Goal: Information Seeking & Learning: Learn about a topic

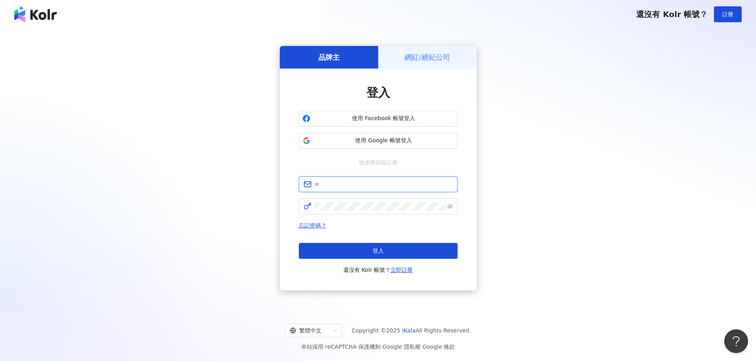
click at [375, 188] on input "text" at bounding box center [384, 184] width 138 height 9
type input "**********"
click button "登入" at bounding box center [378, 251] width 159 height 16
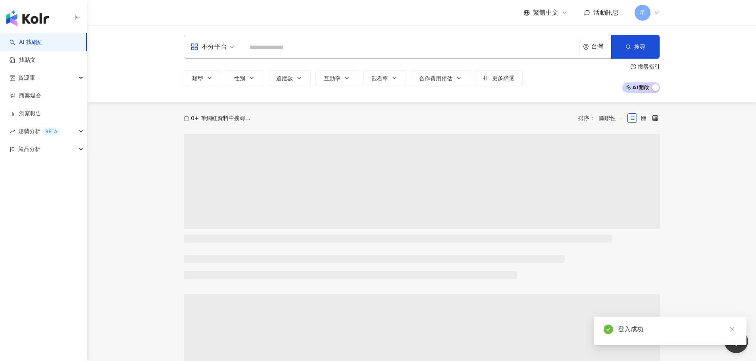
click at [305, 48] on input "search" at bounding box center [410, 47] width 331 height 15
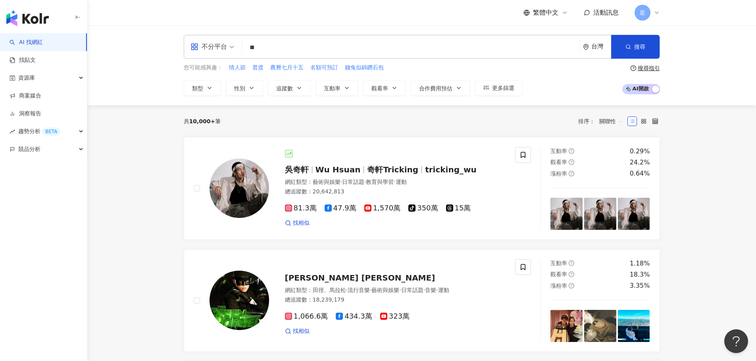
type input "**"
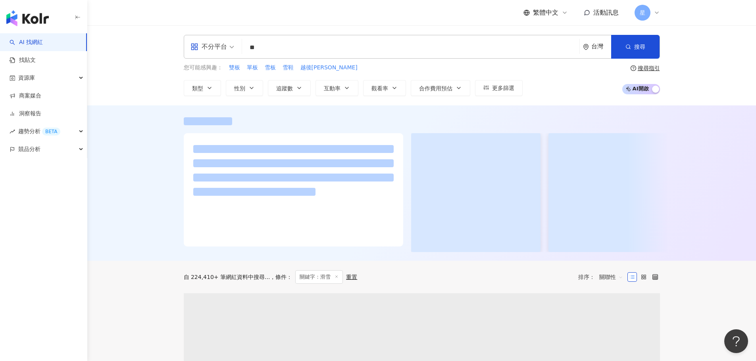
click at [140, 159] on div at bounding box center [421, 184] width 669 height 156
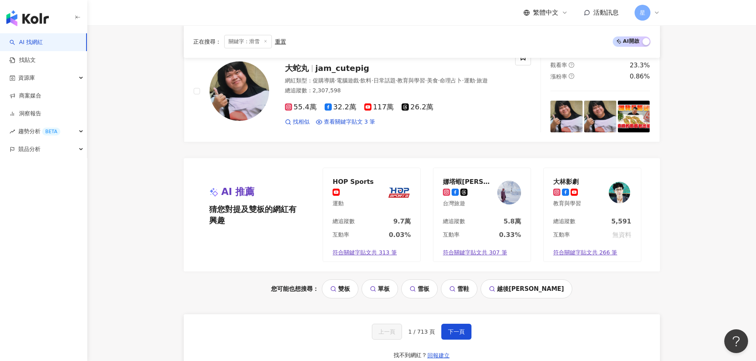
scroll to position [1547, 0]
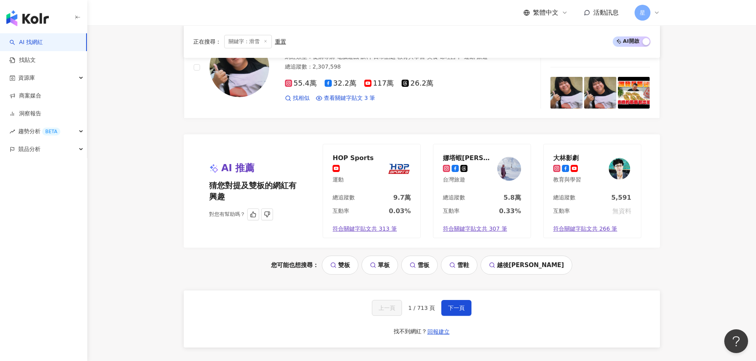
click at [476, 158] on div "娜塔蝦Natasha Wang" at bounding box center [469, 158] width 52 height 8
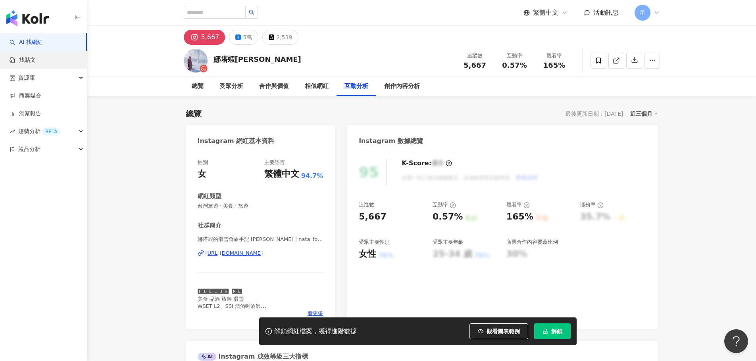
click at [36, 60] on link "找貼文" at bounding box center [23, 60] width 26 height 8
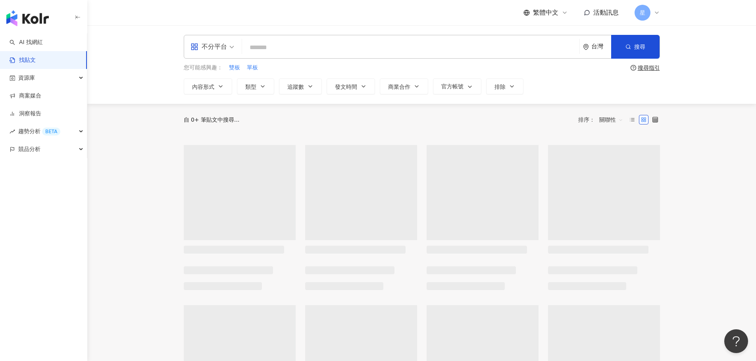
click at [276, 49] on input "search" at bounding box center [410, 47] width 331 height 17
type input "**"
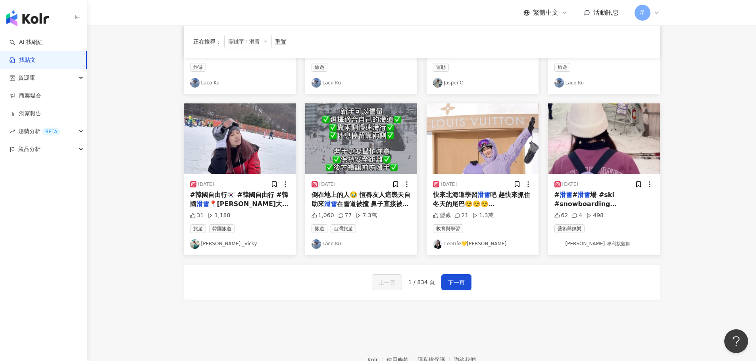
scroll to position [357, 0]
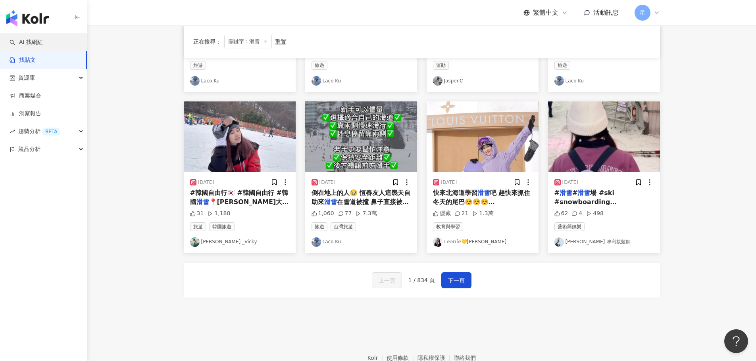
click at [37, 42] on link "AI 找網紅" at bounding box center [26, 42] width 33 height 8
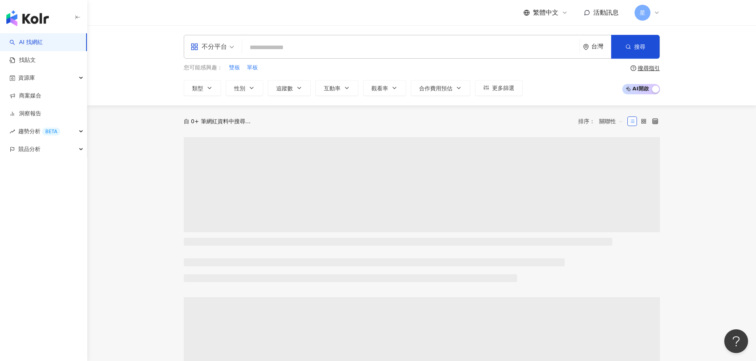
click at [244, 67] on div "您可能感興趣： 雙板 單板" at bounding box center [353, 67] width 339 height 9
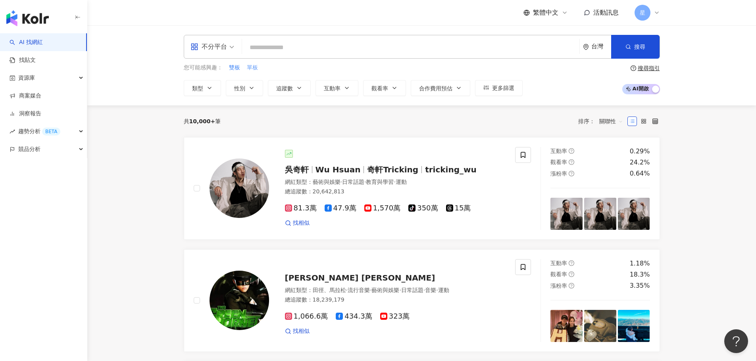
click at [253, 68] on span "單板" at bounding box center [252, 68] width 11 height 8
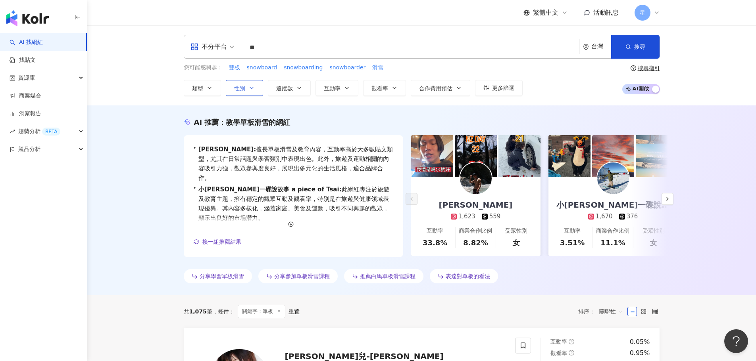
click at [241, 90] on span "性別" at bounding box center [239, 88] width 11 height 6
click at [623, 46] on button "搜尋" at bounding box center [635, 47] width 48 height 24
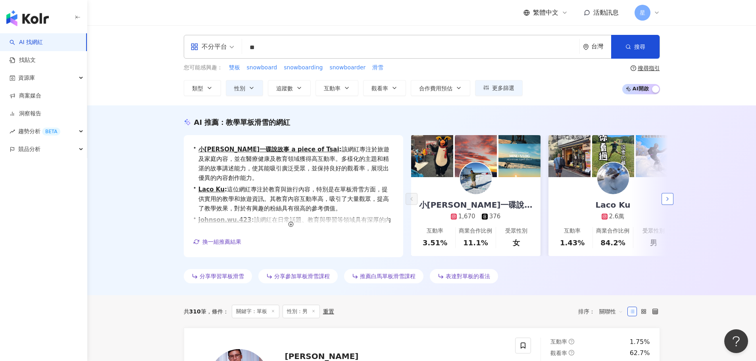
click at [671, 198] on button "button" at bounding box center [667, 199] width 12 height 12
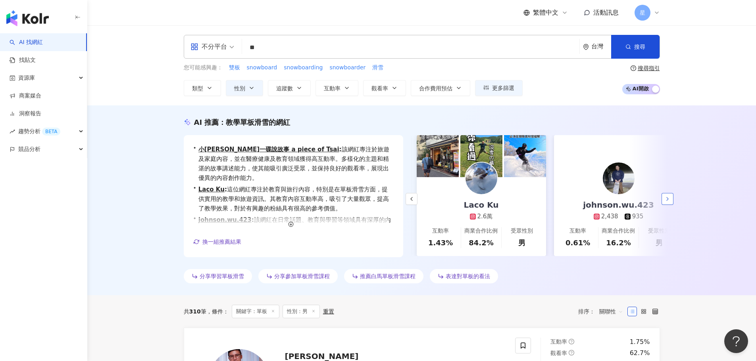
scroll to position [0, 137]
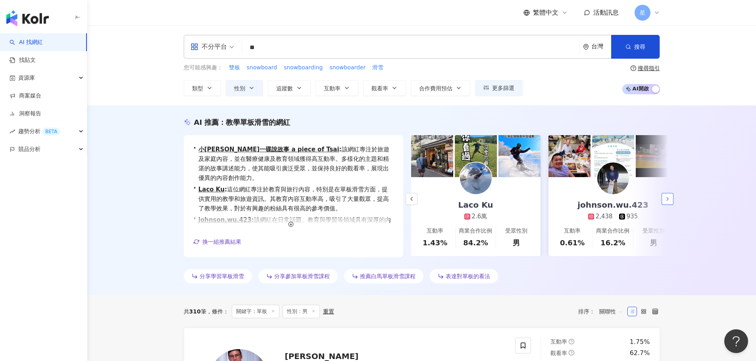
click at [671, 198] on button "button" at bounding box center [667, 199] width 12 height 12
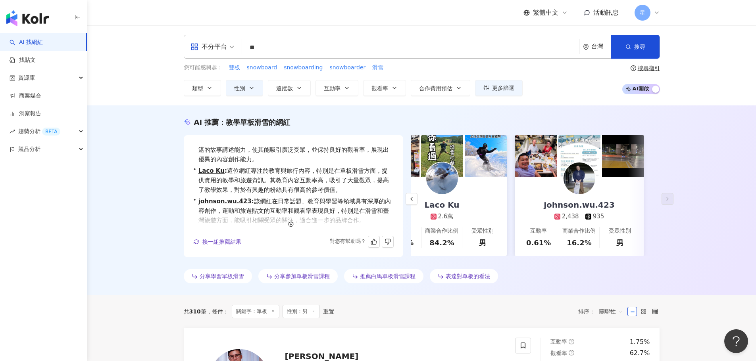
scroll to position [29, 0]
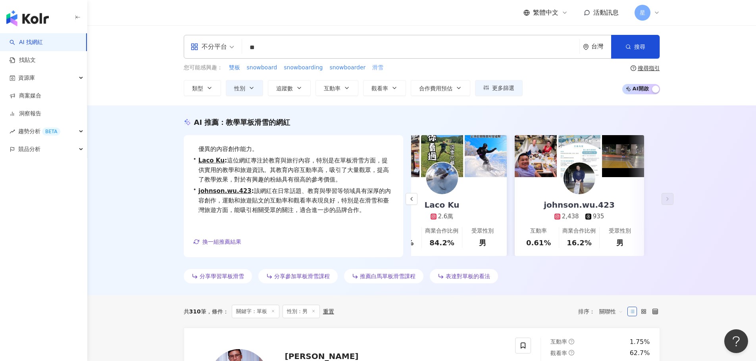
click at [373, 67] on span "滑雪" at bounding box center [377, 68] width 11 height 8
type input "**"
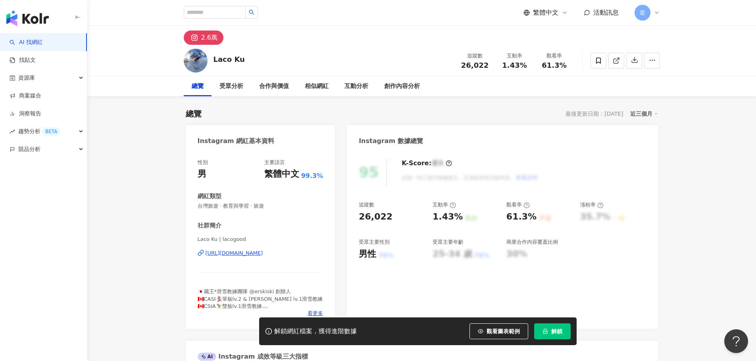
click at [206, 37] on div "2.6萬" at bounding box center [209, 37] width 16 height 11
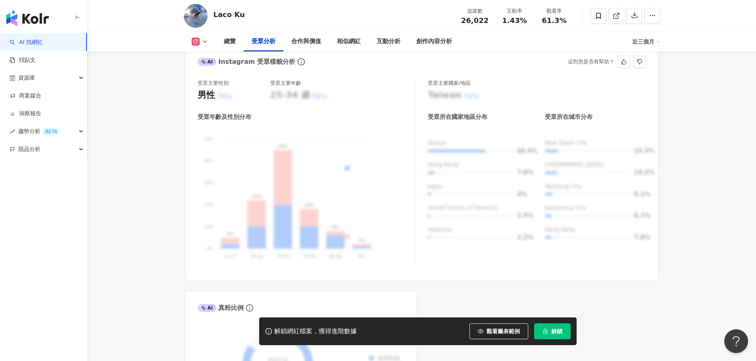
scroll to position [952, 0]
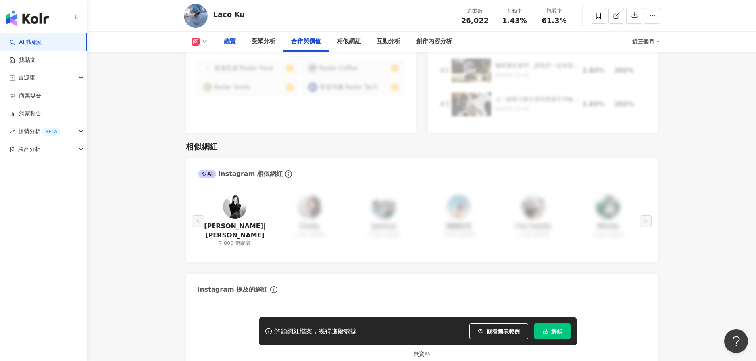
click at [230, 41] on div "總覽" at bounding box center [230, 42] width 12 height 10
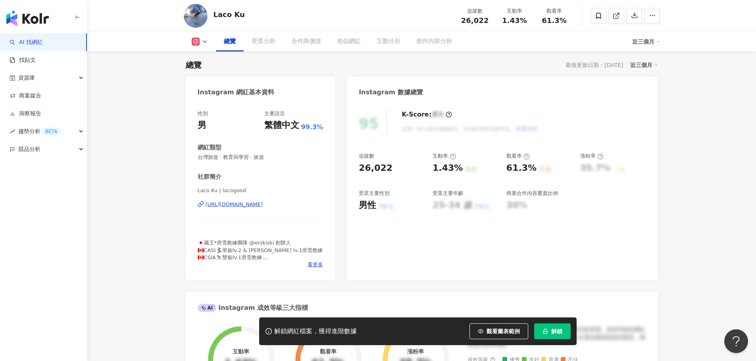
click at [199, 42] on icon at bounding box center [196, 42] width 8 height 8
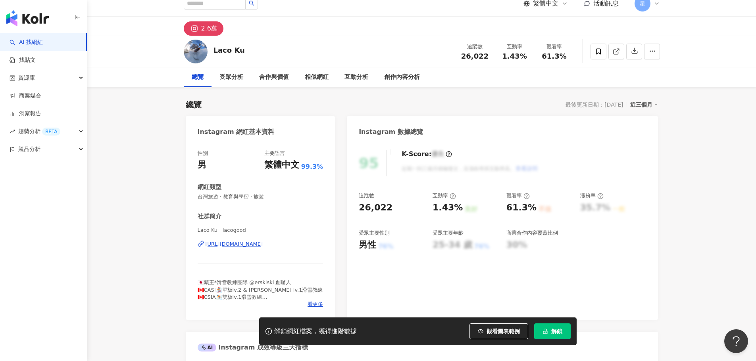
click at [242, 246] on div "https://www.instagram.com/lacogood/" at bounding box center [235, 244] width 58 height 7
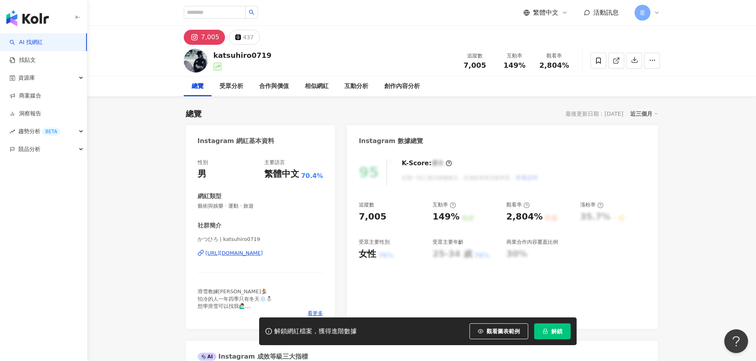
click at [260, 252] on div "https://www.instagram.com/katsuhiro0719/" at bounding box center [235, 253] width 58 height 7
